Goal: Information Seeking & Learning: Learn about a topic

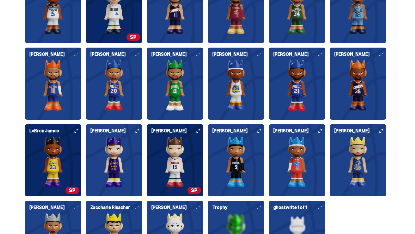
scroll to position [1526, 0]
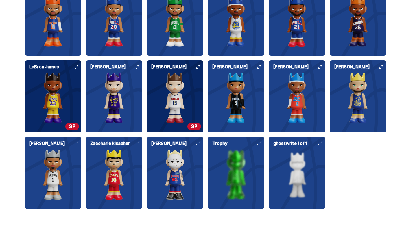
click at [364, 116] on img at bounding box center [358, 98] width 56 height 51
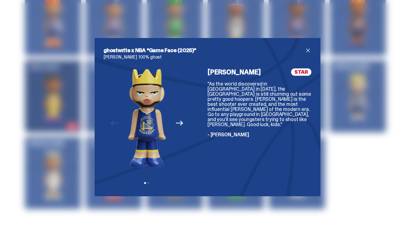
click at [308, 51] on span "close" at bounding box center [307, 50] width 7 height 7
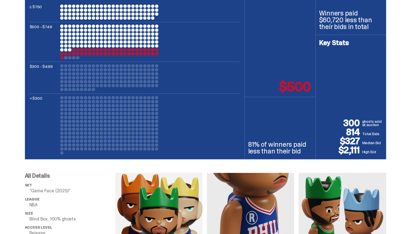
scroll to position [271, 0]
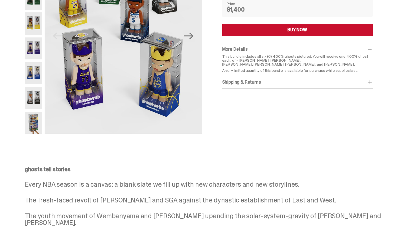
scroll to position [5, 0]
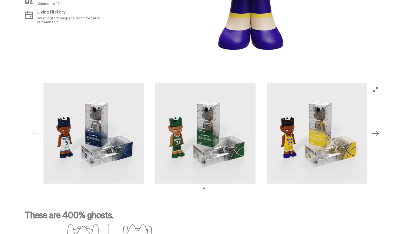
scroll to position [547, 0]
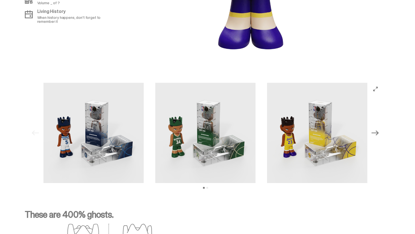
click at [378, 131] on icon "Next" at bounding box center [374, 133] width 7 height 5
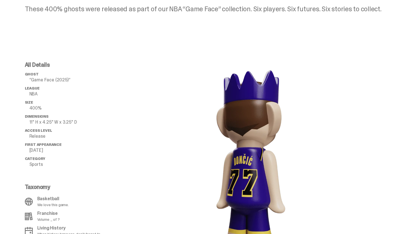
scroll to position [366, 0]
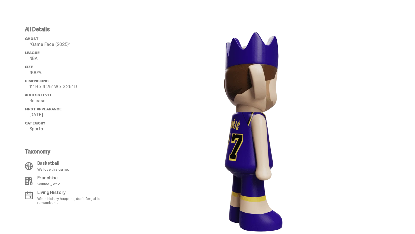
click at [256, 120] on image "lottie-animation-container" at bounding box center [250, 132] width 118 height 211
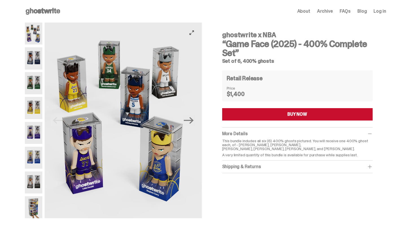
click at [194, 31] on icon "View full-screen" at bounding box center [191, 32] width 5 height 5
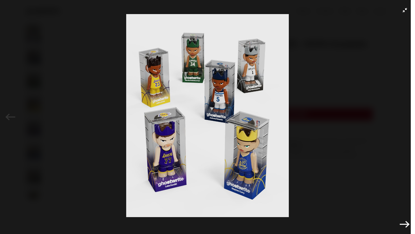
click at [402, 10] on button "Exit full-screen" at bounding box center [404, 10] width 7 height 7
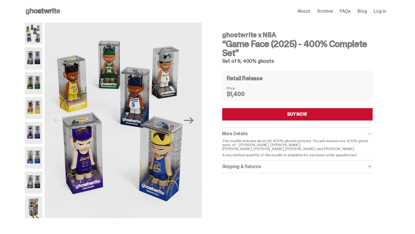
click at [37, 39] on img at bounding box center [34, 34] width 18 height 22
click at [38, 56] on img at bounding box center [34, 58] width 18 height 22
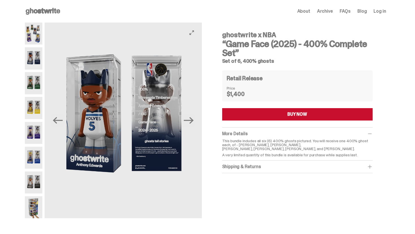
click at [195, 31] on button "View full-screen" at bounding box center [191, 32] width 7 height 7
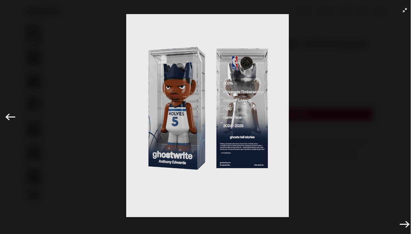
click at [403, 223] on icon "Next" at bounding box center [404, 225] width 10 height 10
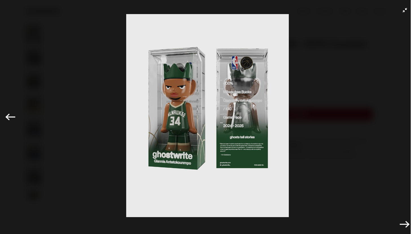
click at [404, 227] on icon "Next" at bounding box center [404, 225] width 10 height 10
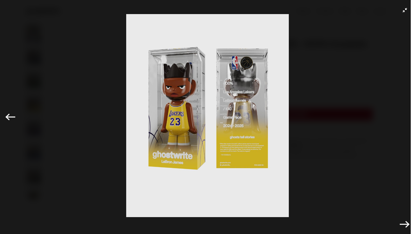
click at [404, 226] on icon "Next" at bounding box center [404, 225] width 10 height 10
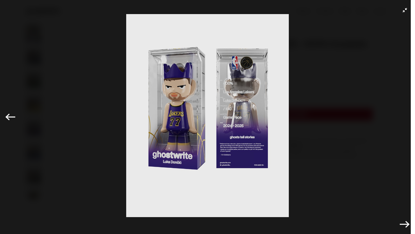
click at [406, 228] on icon "Next" at bounding box center [404, 224] width 10 height 7
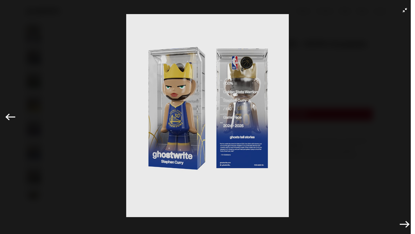
click at [406, 224] on icon "Next" at bounding box center [404, 224] width 10 height 7
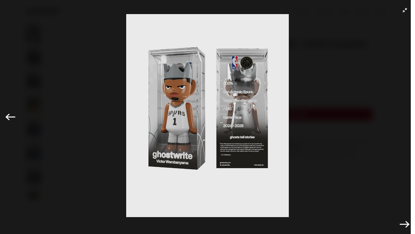
click at [406, 224] on icon "Next" at bounding box center [404, 225] width 10 height 10
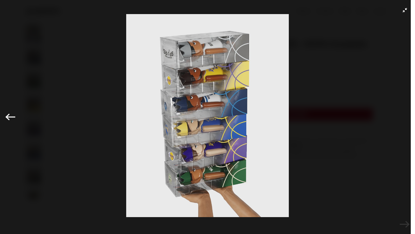
click at [406, 224] on div "Previous Next" at bounding box center [207, 117] width 415 height 234
click at [403, 11] on icon "Exit full-screen" at bounding box center [404, 10] width 5 height 5
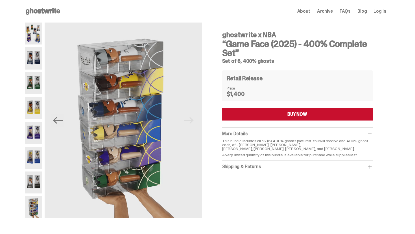
click at [310, 13] on span "About" at bounding box center [303, 11] width 13 height 5
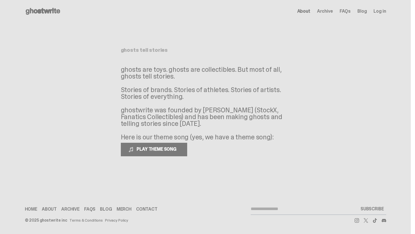
click at [328, 13] on span "Archive" at bounding box center [325, 11] width 16 height 5
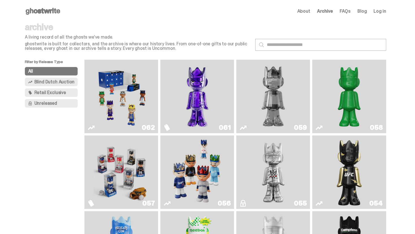
click at [349, 11] on span "FAQs" at bounding box center [344, 11] width 11 height 5
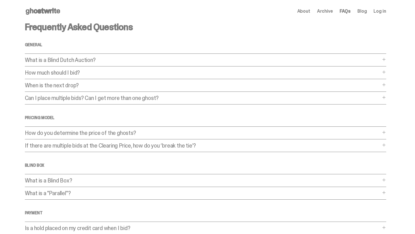
click at [309, 10] on span "About" at bounding box center [303, 11] width 13 height 5
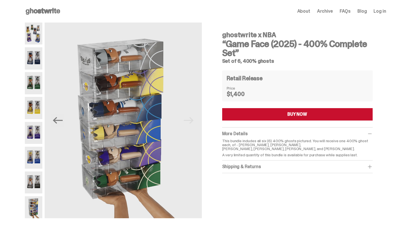
click at [246, 135] on span "More Details" at bounding box center [234, 134] width 25 height 6
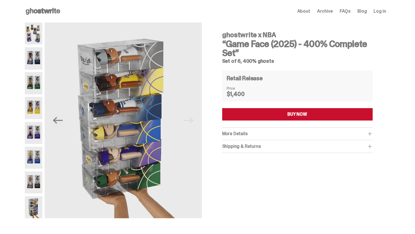
click at [246, 135] on span "More Details" at bounding box center [234, 134] width 25 height 6
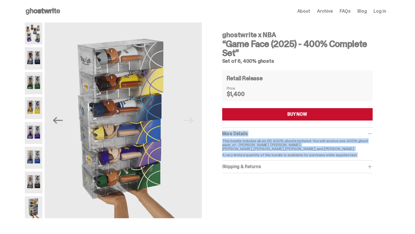
drag, startPoint x: 225, startPoint y: 133, endPoint x: 359, endPoint y: 157, distance: 136.6
click at [359, 157] on div "More Details This bundle includes all six (6) 400% ghosts pictured. You will re…" at bounding box center [297, 144] width 150 height 33
copy div "More Details This bundle includes all six (6) 400% ghosts pictured. You will re…"
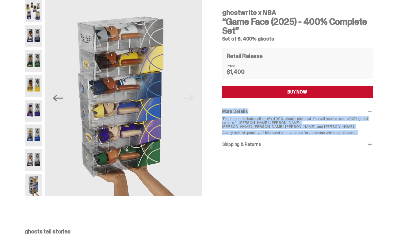
scroll to position [26, 0]
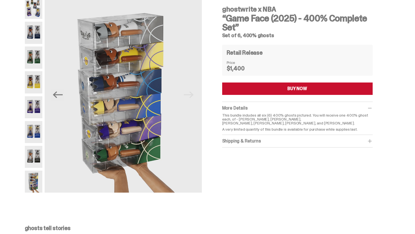
click at [247, 14] on h3 "“Game Face (2025) - 400% Complete Set”" at bounding box center [297, 23] width 150 height 18
click at [294, 141] on div "Shipping & Returns" at bounding box center [297, 142] width 150 height 6
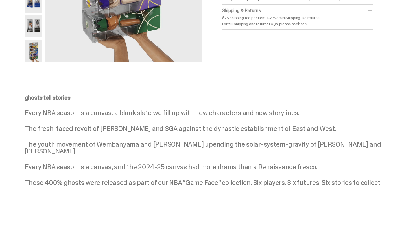
scroll to position [161, 0]
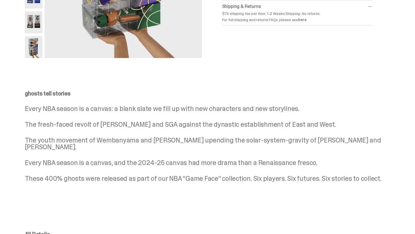
drag, startPoint x: 27, startPoint y: 93, endPoint x: 382, endPoint y: 178, distance: 365.6
click at [382, 178] on div "ghosts tell stories Every NBA season is a canvas: a blank slate we fill up with…" at bounding box center [205, 141] width 411 height 128
copy div "ghosts tell stories Every NBA season is a canvas: a blank slate we fill up with…"
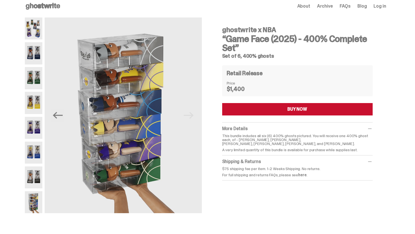
scroll to position [4, 0]
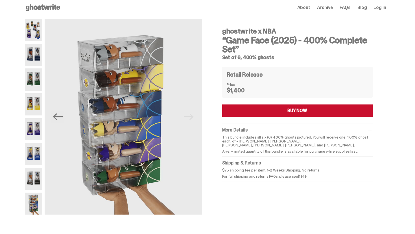
click at [33, 149] on img at bounding box center [34, 154] width 18 height 22
